Goal: Task Accomplishment & Management: Manage account settings

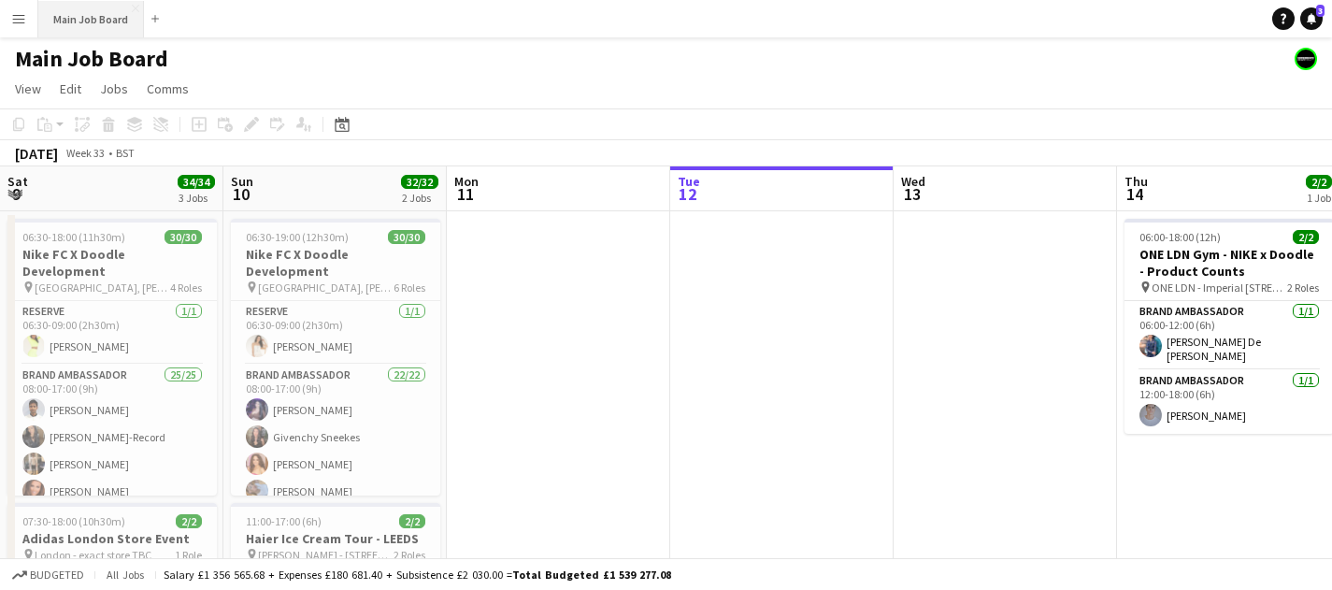
scroll to position [0, 447]
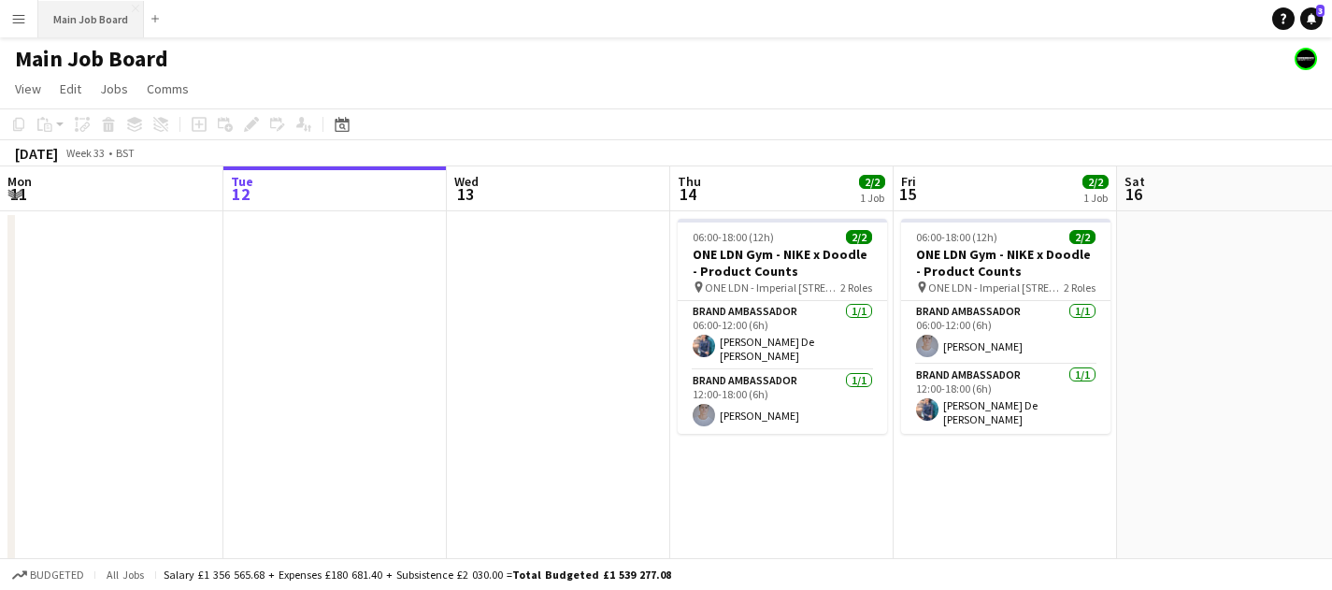
click at [39, 21] on button "Main Job Board Close" at bounding box center [91, 19] width 106 height 36
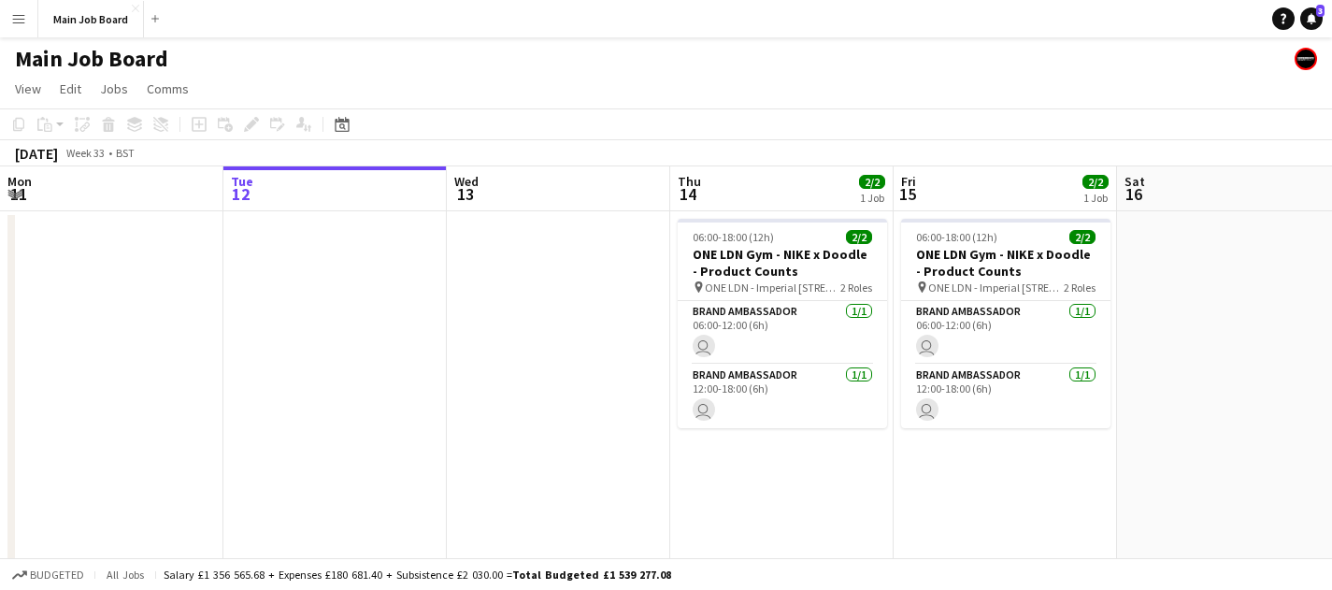
click at [26, 21] on button "Menu" at bounding box center [18, 18] width 37 height 37
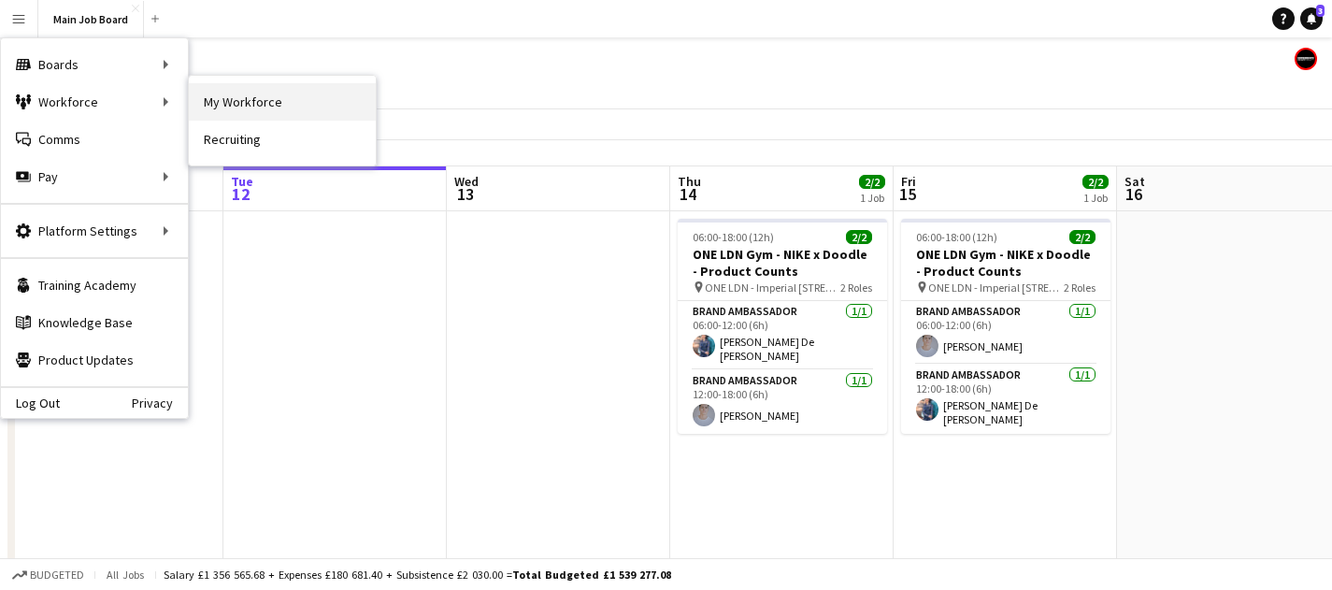
click at [267, 97] on link "My Workforce" at bounding box center [282, 101] width 187 height 37
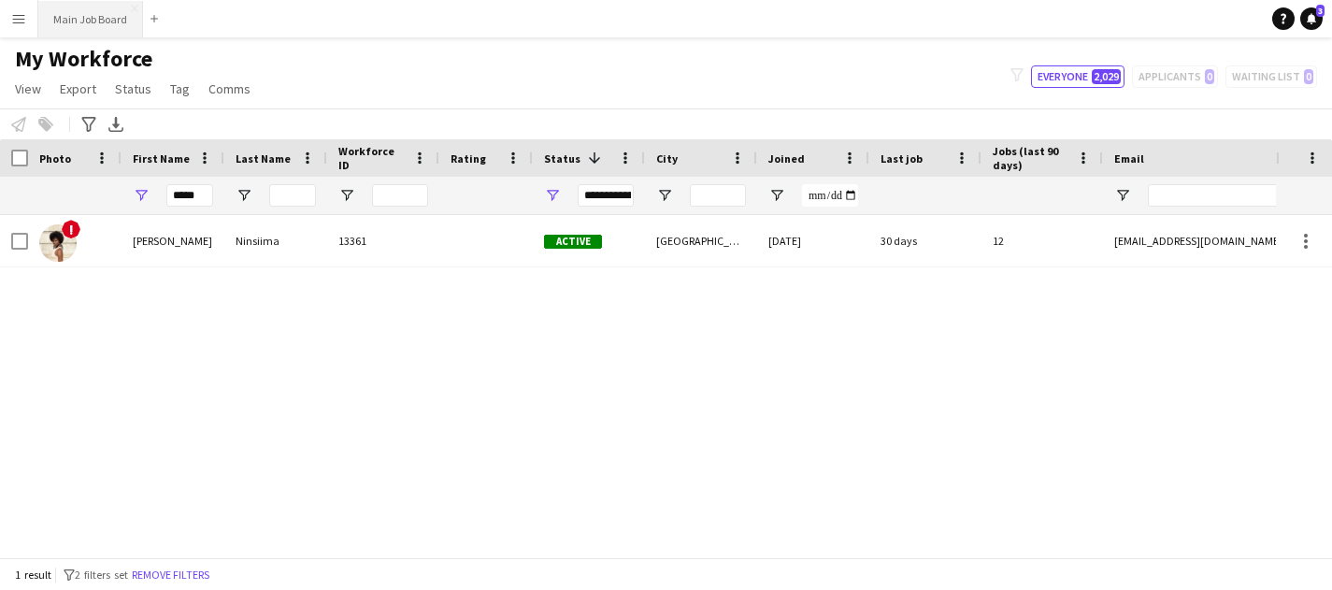
click at [121, 28] on button "Main Job Board Close" at bounding box center [90, 19] width 105 height 36
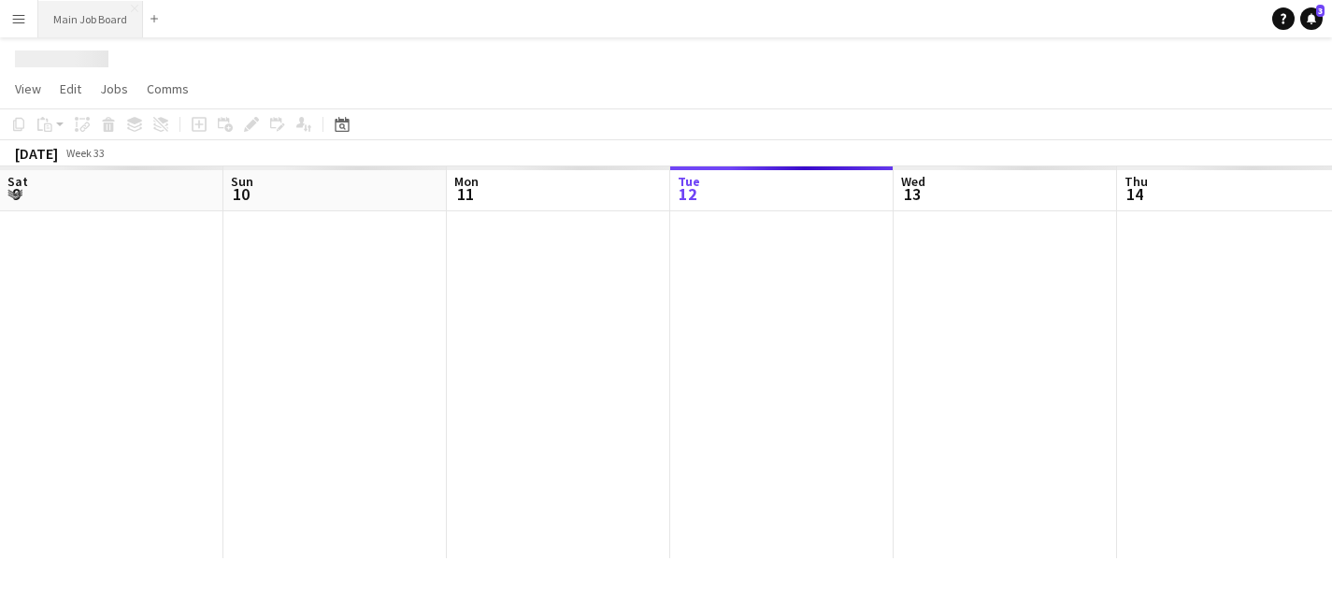
scroll to position [0, 447]
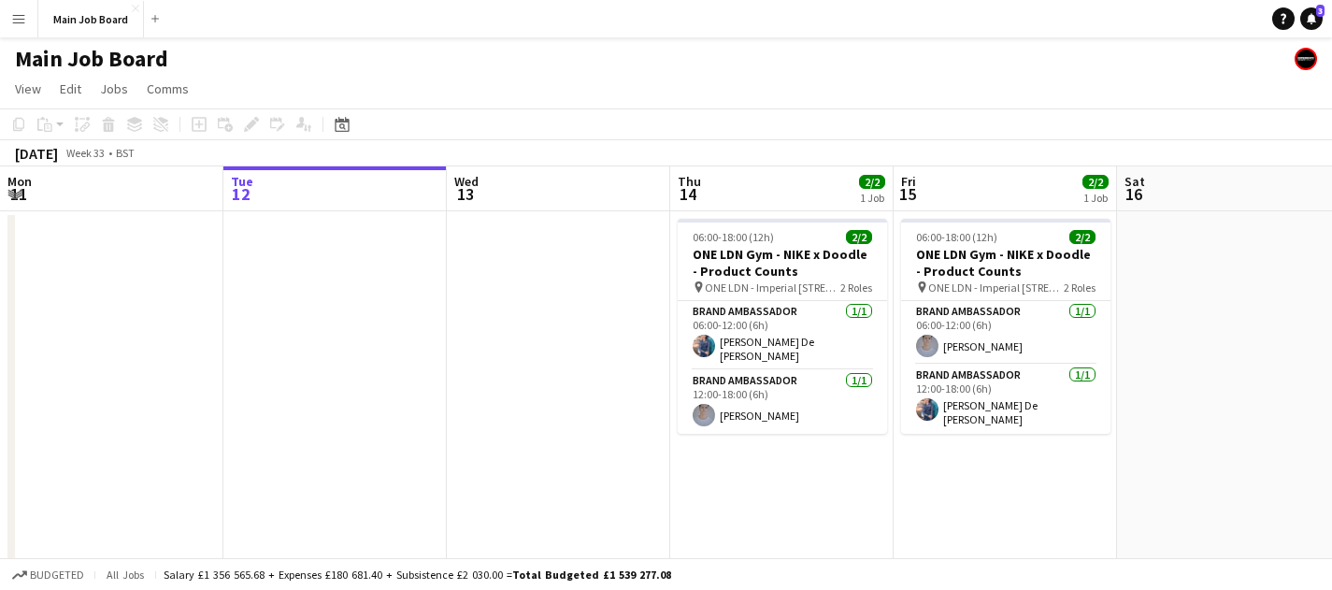
click at [9, 21] on button "Menu" at bounding box center [18, 18] width 37 height 37
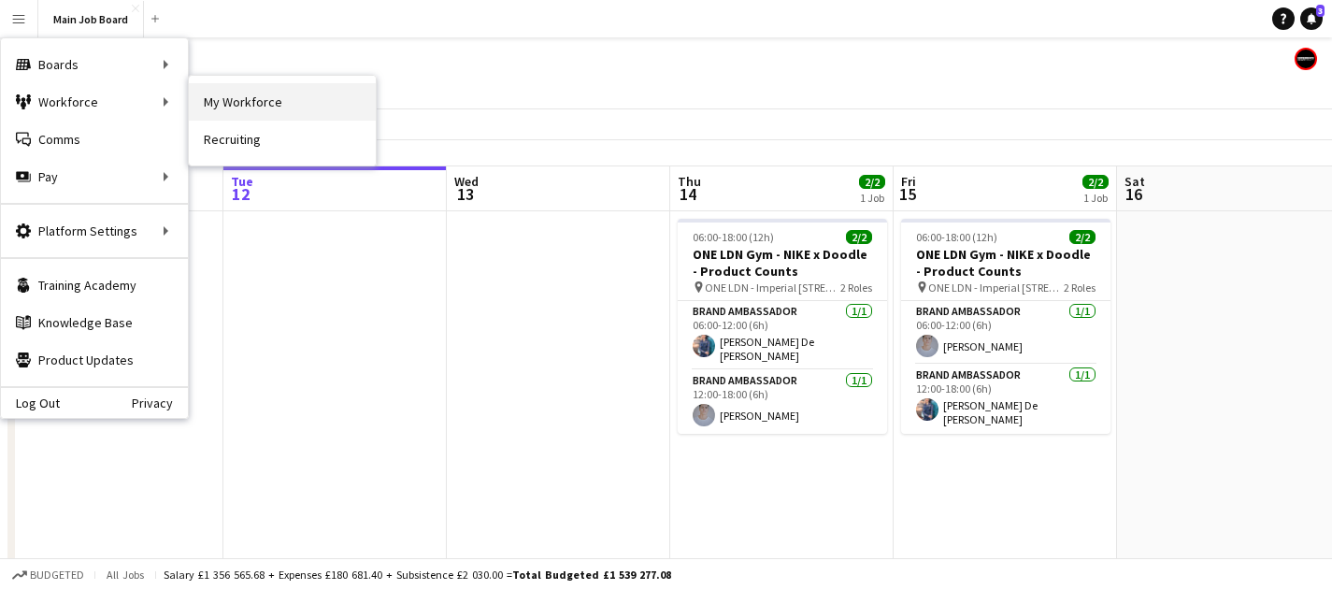
click at [248, 111] on link "My Workforce" at bounding box center [282, 101] width 187 height 37
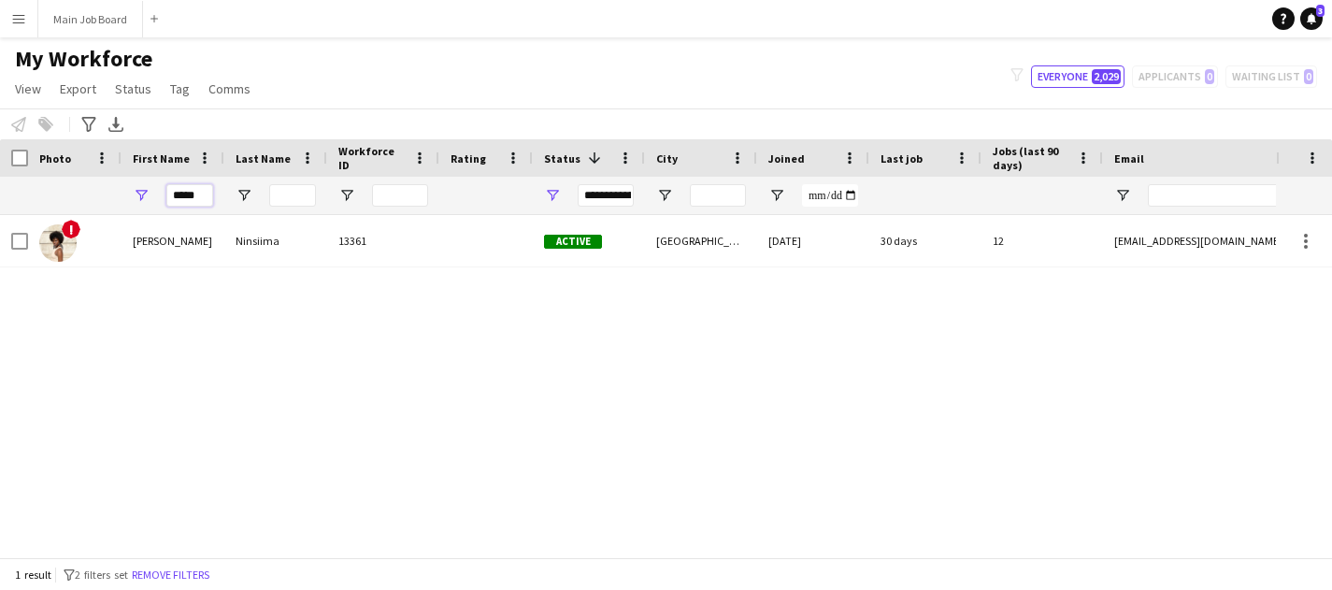
drag, startPoint x: 200, startPoint y: 197, endPoint x: 162, endPoint y: 193, distance: 38.5
click at [162, 193] on div "*****" at bounding box center [173, 195] width 103 height 37
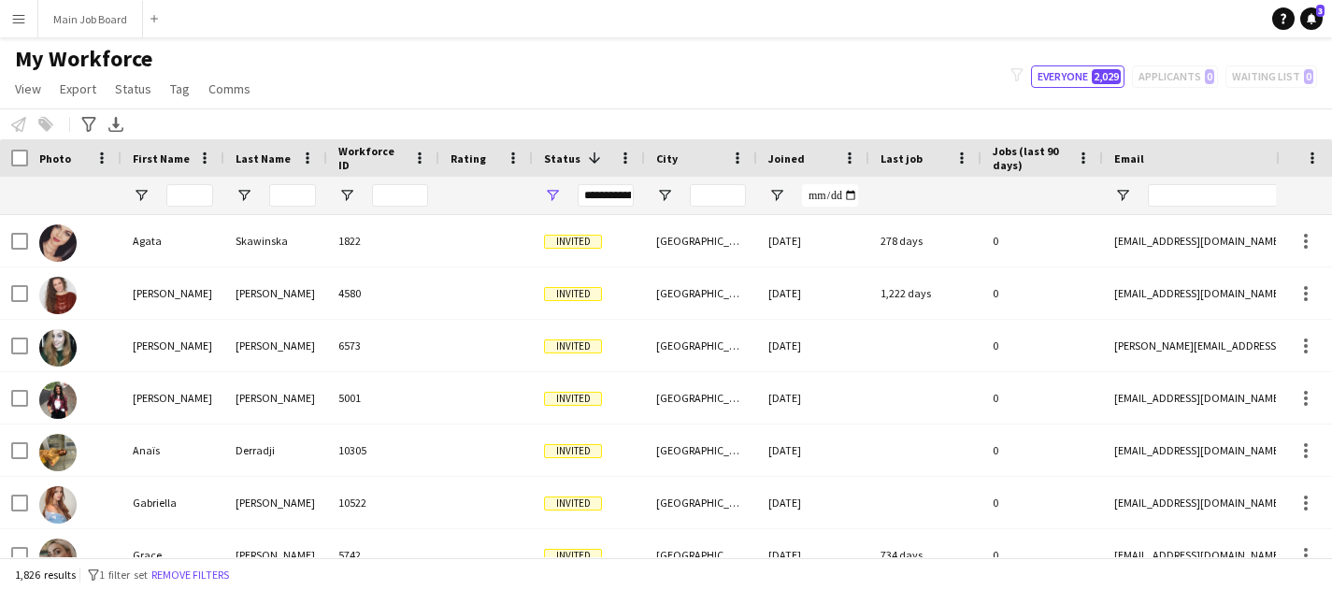
click at [594, 193] on div "**********" at bounding box center [606, 195] width 56 height 22
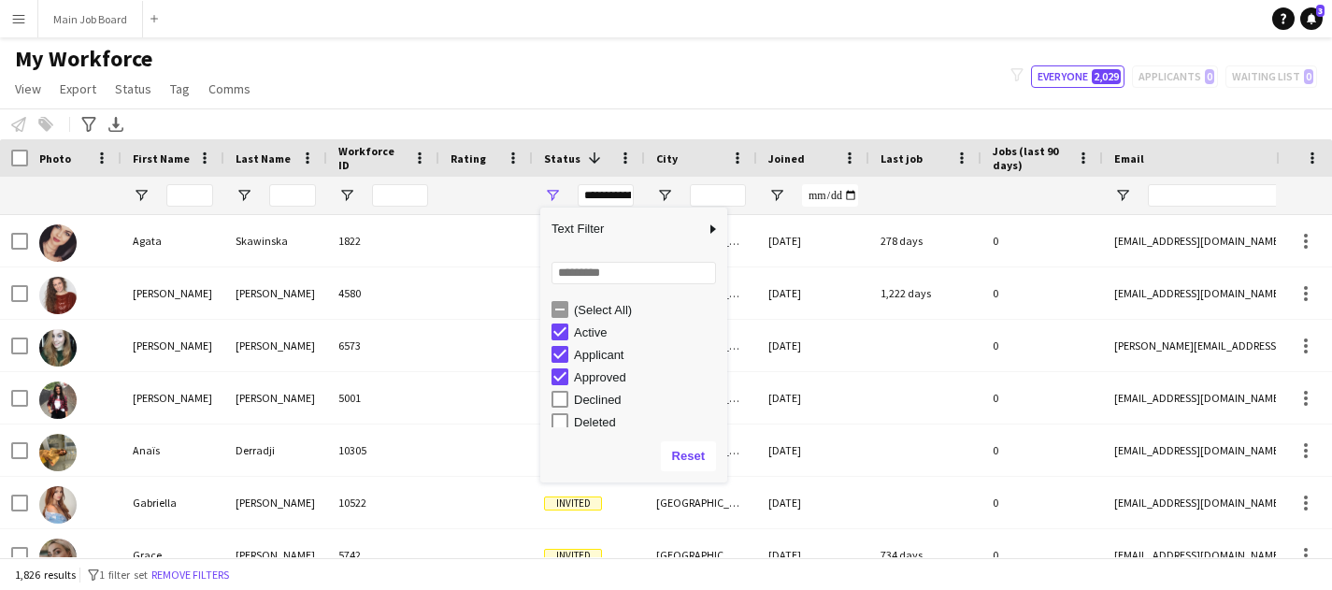
click at [556, 321] on div "Active" at bounding box center [639, 332] width 176 height 22
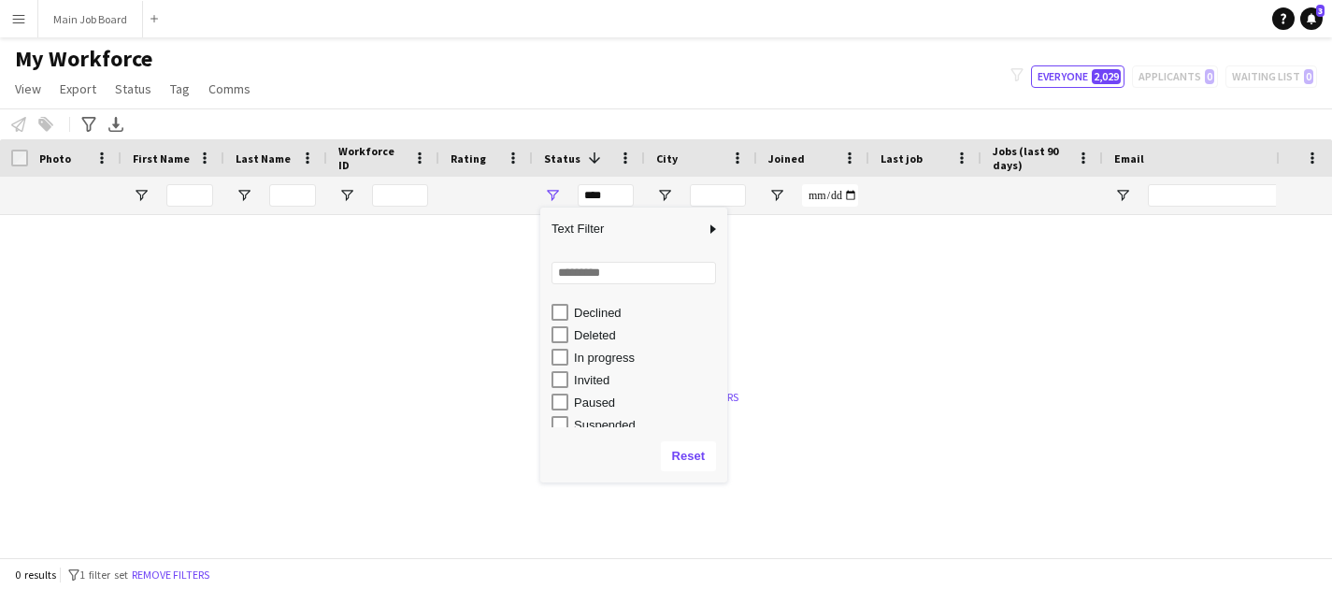
scroll to position [117, 0]
type input "**********"
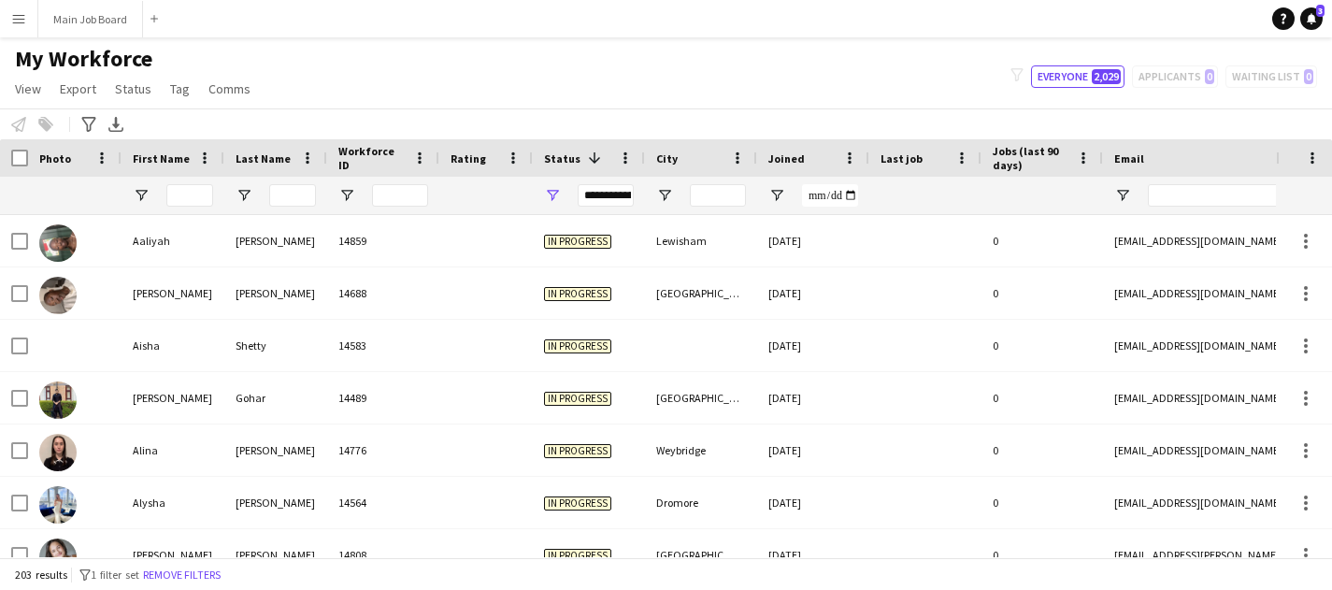
click at [480, 41] on main "My Workforce View Views Default view New view Update view Delete view Edit name…" at bounding box center [666, 300] width 1332 height 527
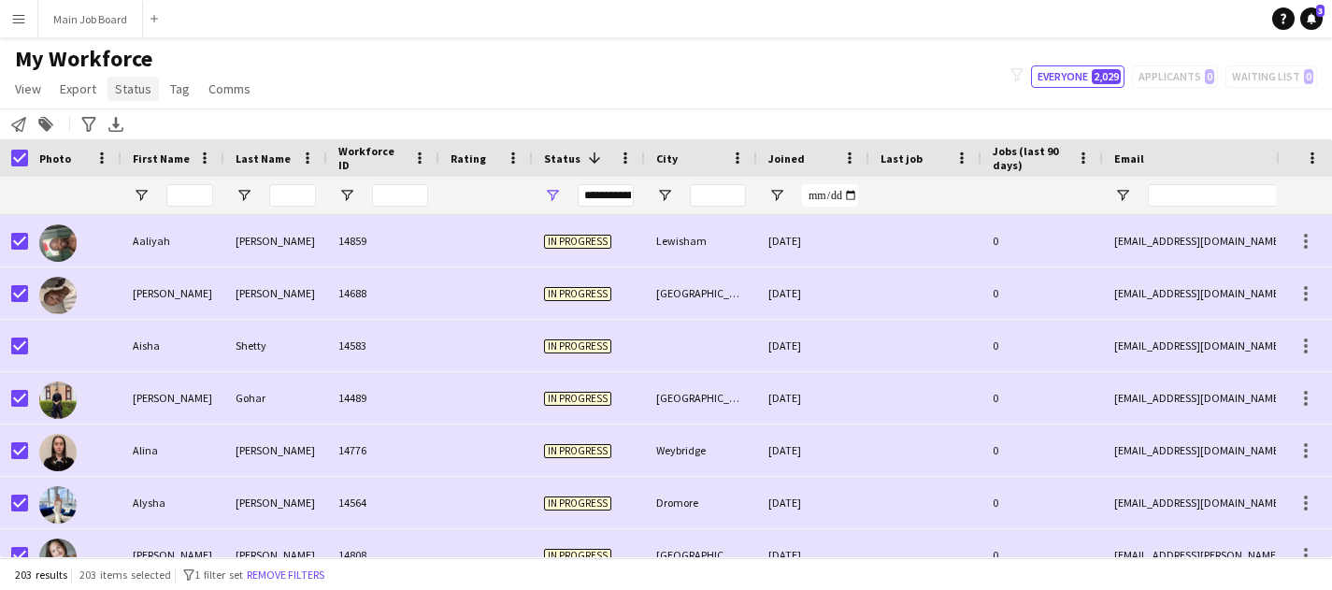
click at [139, 92] on span "Status" at bounding box center [133, 88] width 36 height 17
click at [179, 124] on link "Edit" at bounding box center [172, 128] width 131 height 39
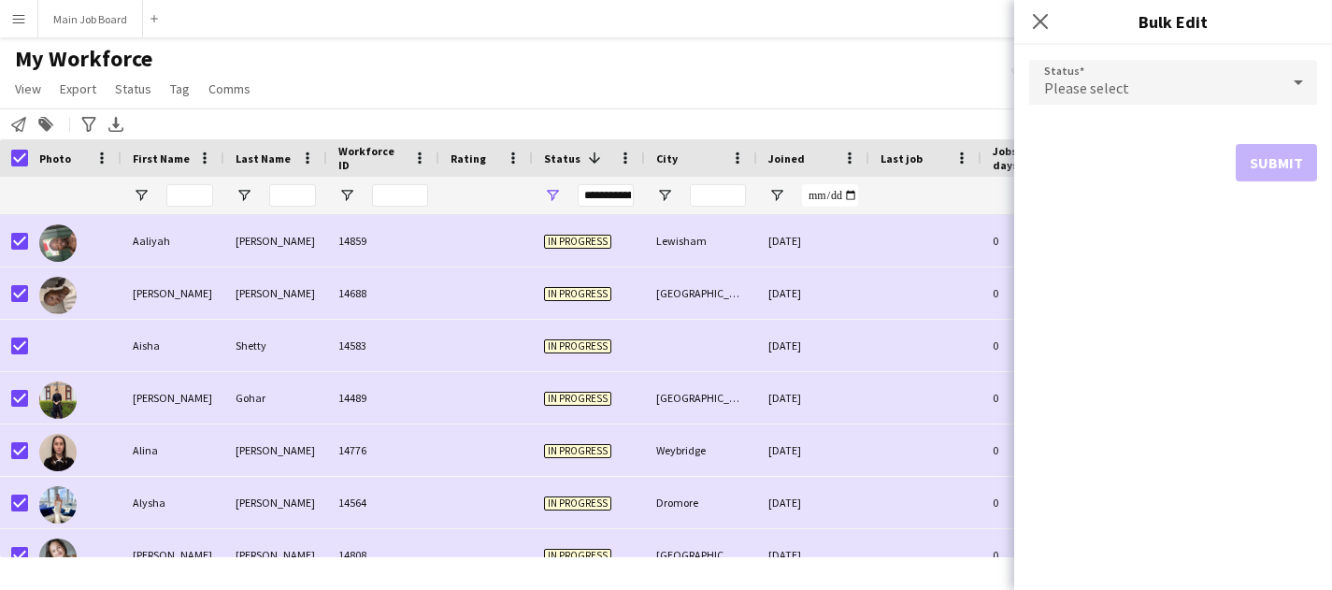
click at [1145, 89] on div "Please select" at bounding box center [1154, 82] width 251 height 45
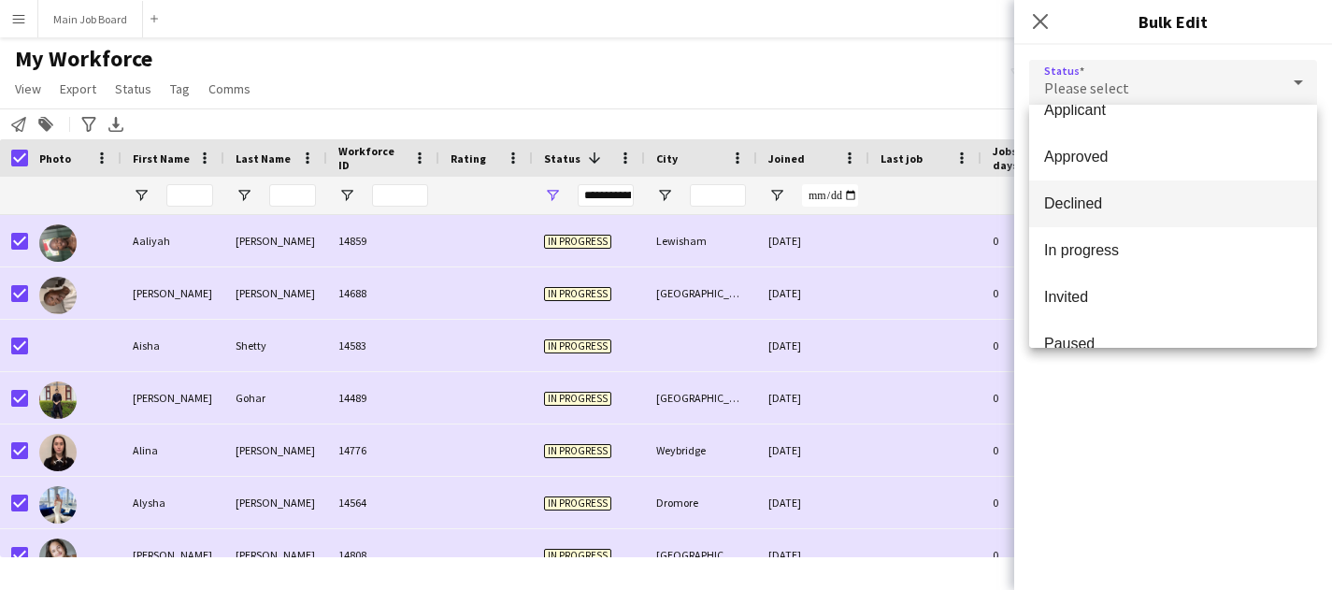
scroll to position [64, 0]
click at [1099, 215] on span "Declined" at bounding box center [1173, 212] width 258 height 18
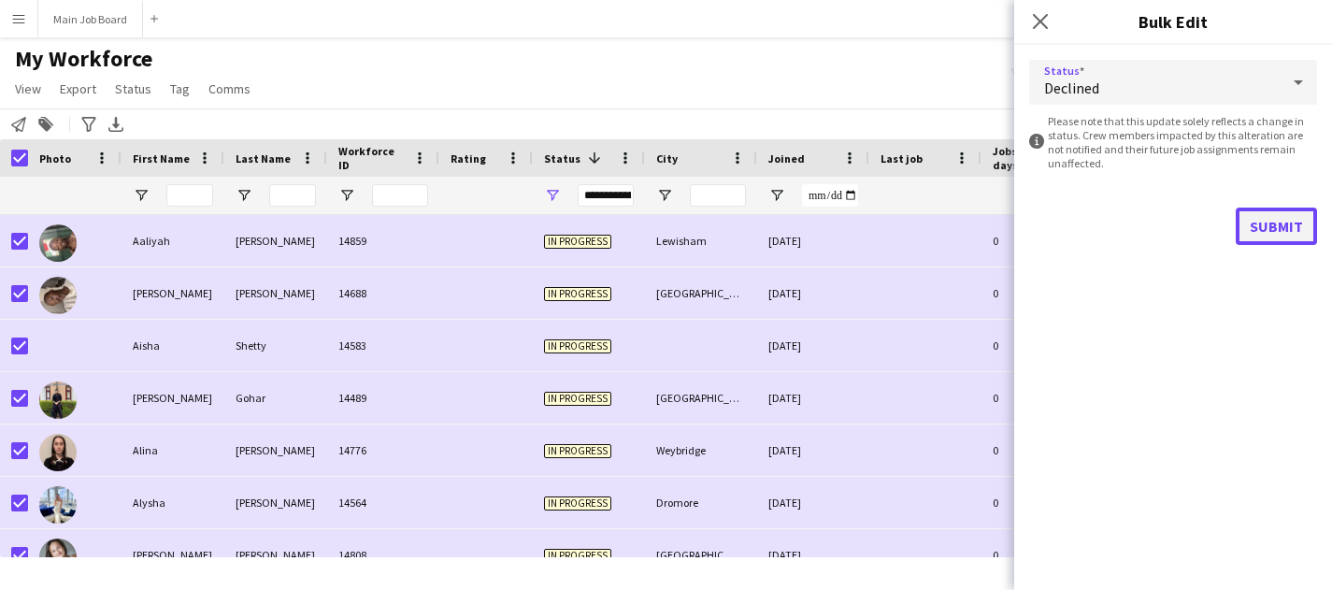
click at [1271, 213] on button "Submit" at bounding box center [1276, 226] width 81 height 37
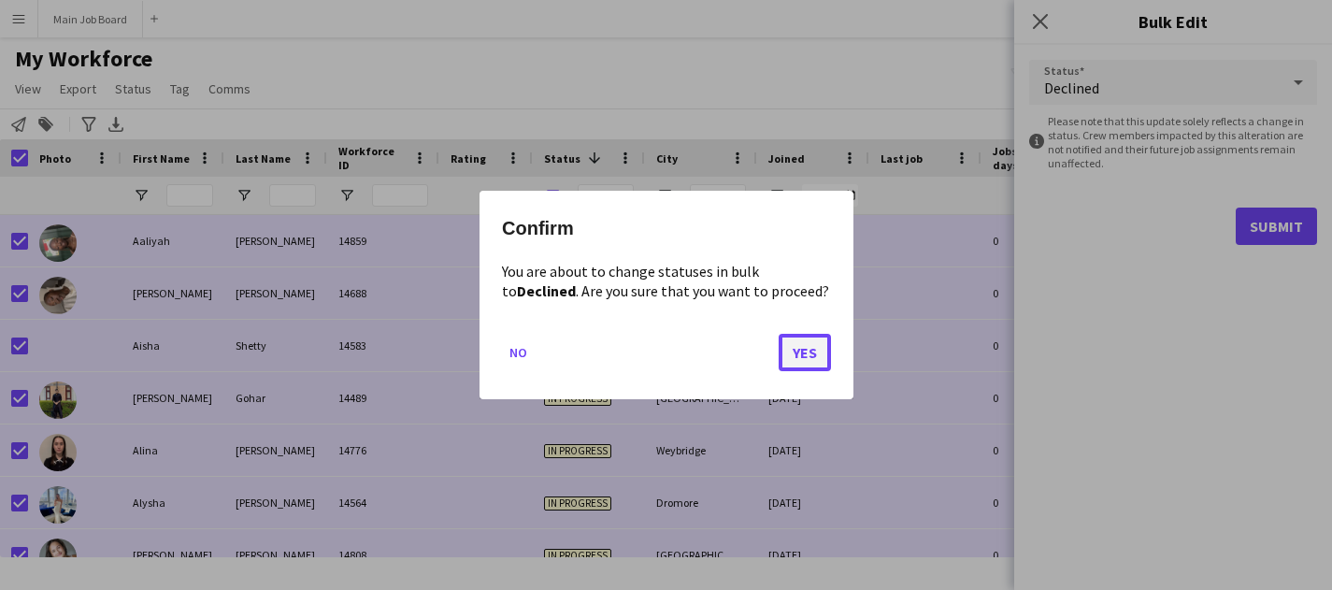
click at [814, 348] on button "Yes" at bounding box center [805, 352] width 52 height 37
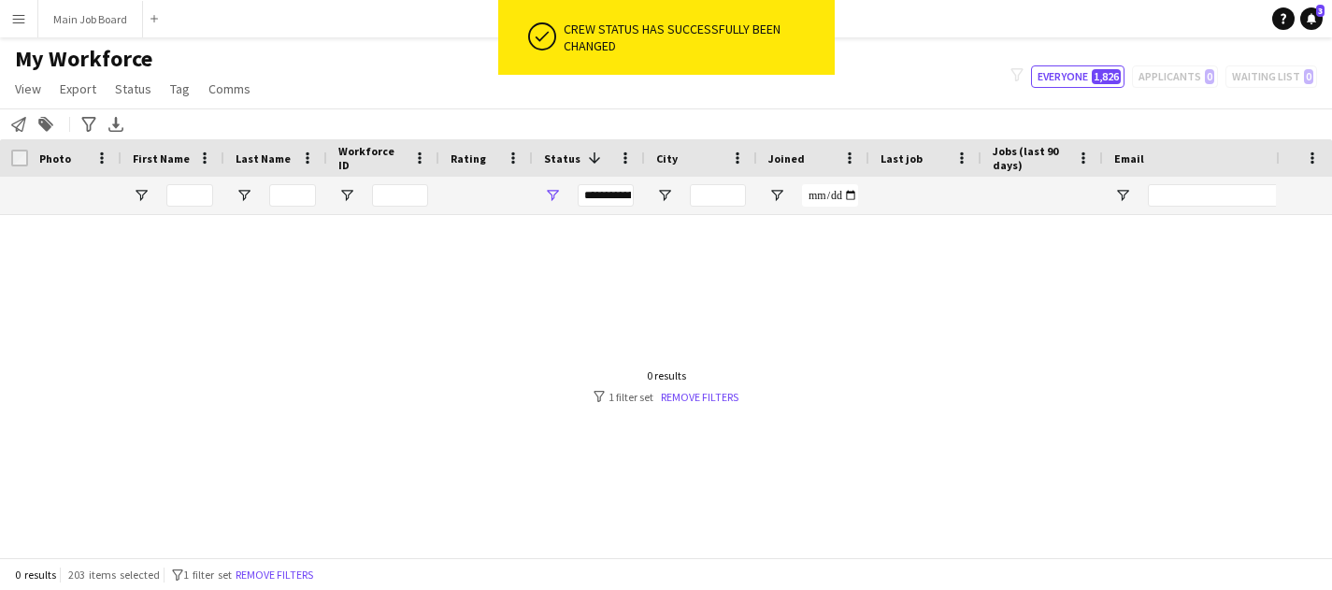
click at [843, 294] on div at bounding box center [638, 386] width 1276 height 342
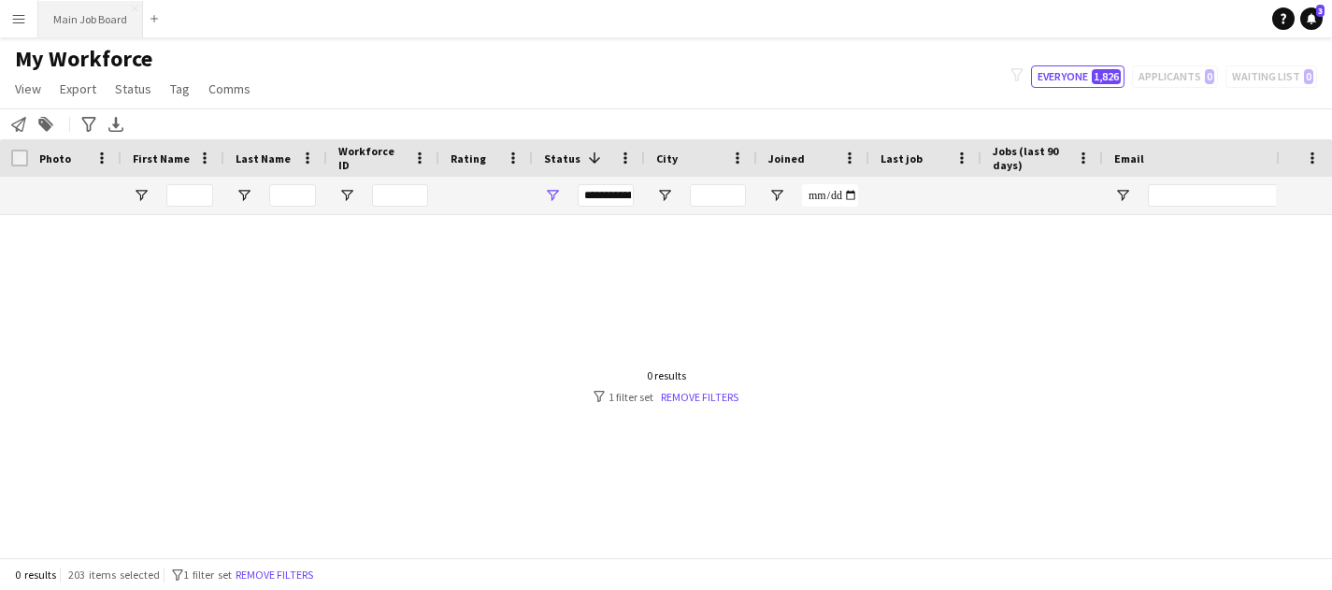
click at [113, 20] on button "Main Job Board Close" at bounding box center [90, 19] width 105 height 36
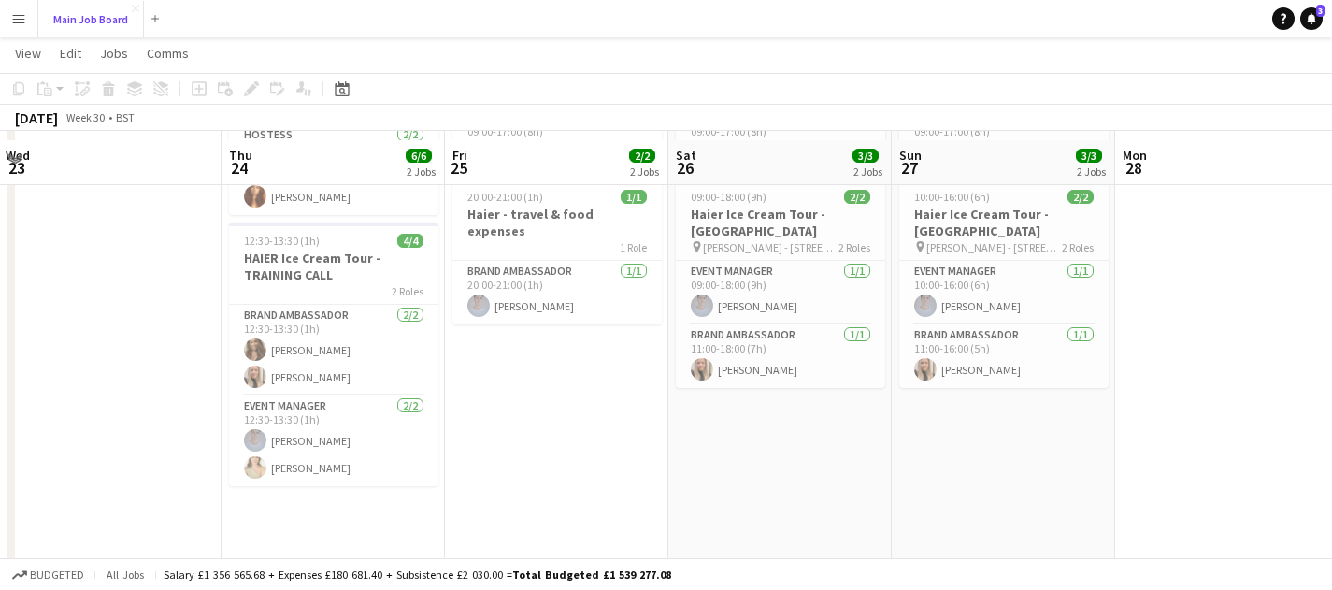
scroll to position [193, 0]
